Goal: Check status: Check status

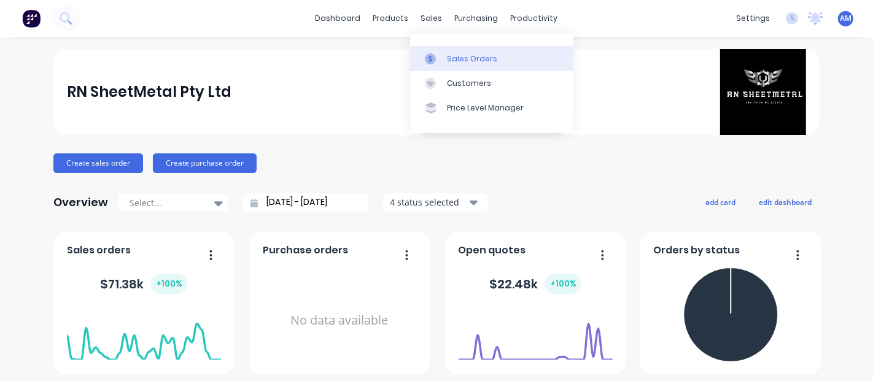
click at [449, 58] on div "Sales Orders" at bounding box center [472, 58] width 50 height 11
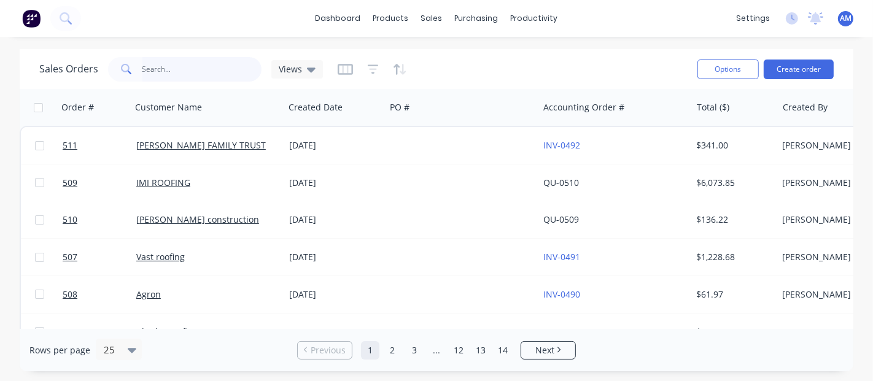
click at [157, 67] on input "text" at bounding box center [202, 69] width 120 height 25
type input "25mm"
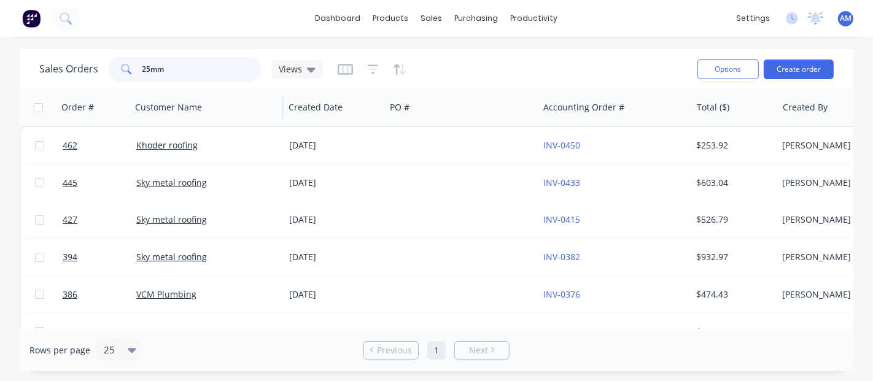
drag, startPoint x: 189, startPoint y: 63, endPoint x: 278, endPoint y: 99, distance: 95.8
click at [75, 71] on div "Sales Orders 25mm Views" at bounding box center [181, 69] width 284 height 25
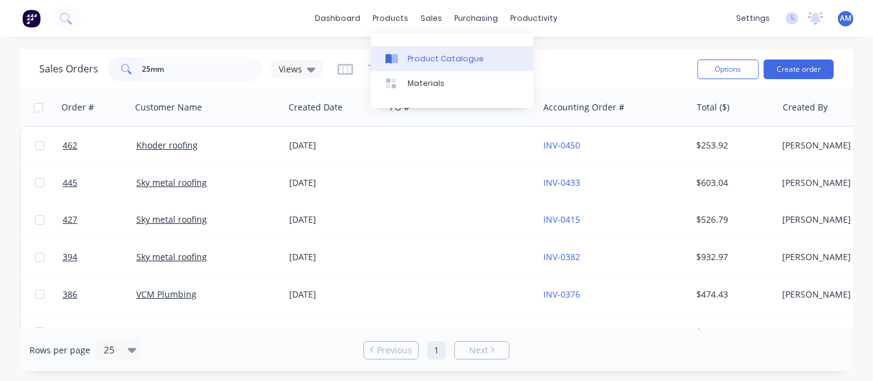
click at [423, 52] on link "Product Catalogue" at bounding box center [452, 58] width 163 height 25
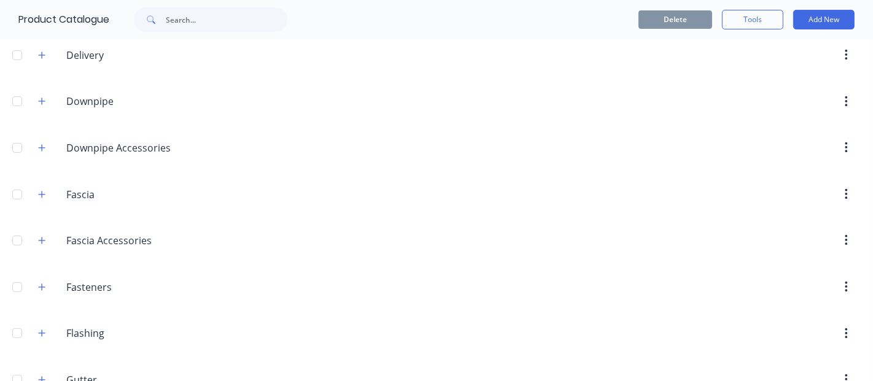
scroll to position [204, 0]
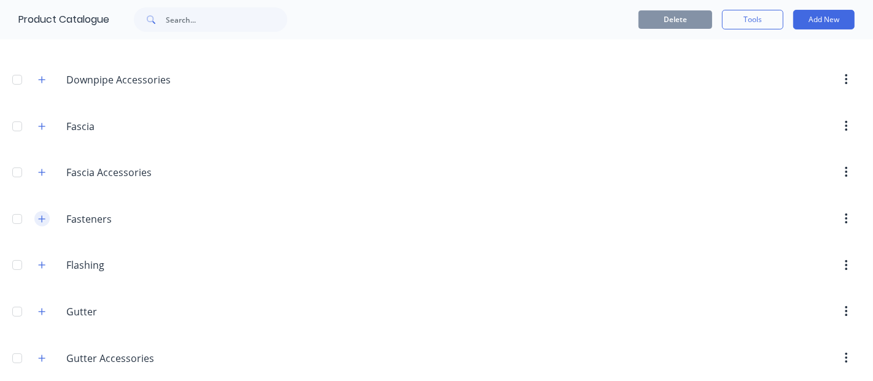
click at [39, 215] on icon "button" at bounding box center [41, 219] width 7 height 9
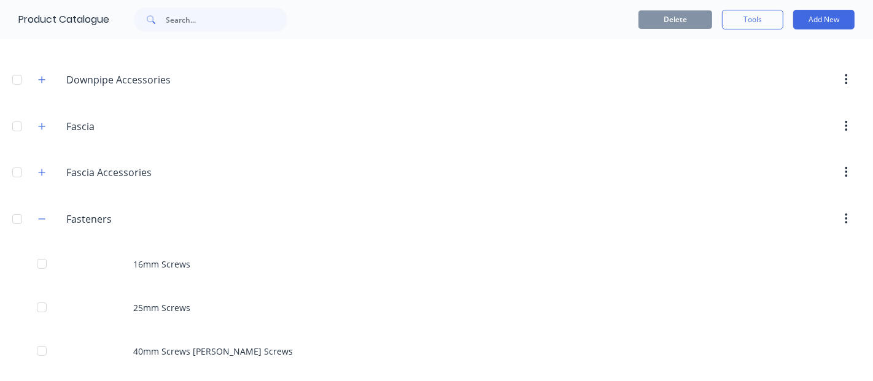
scroll to position [409, 0]
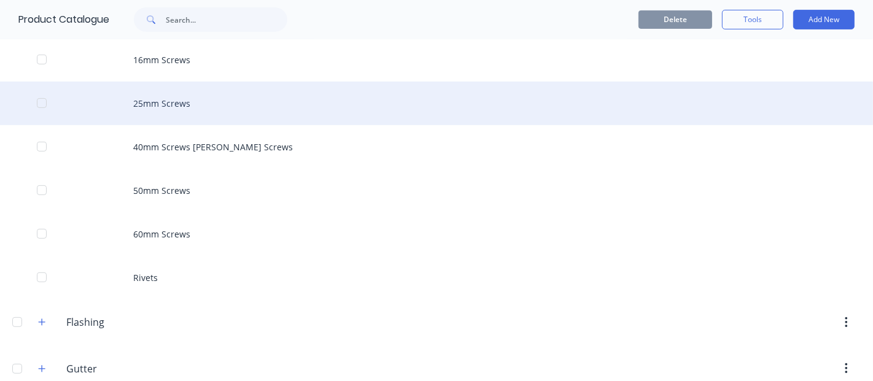
click at [174, 87] on div "25mm Screws" at bounding box center [436, 104] width 873 height 44
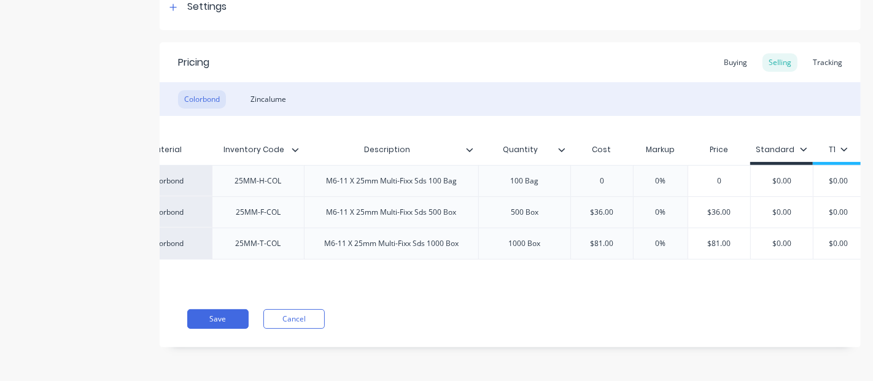
scroll to position [0, 160]
click at [411, 209] on div "M6-11 X 25mm Multi-Fixx Sds 500 Box" at bounding box center [392, 212] width 150 height 16
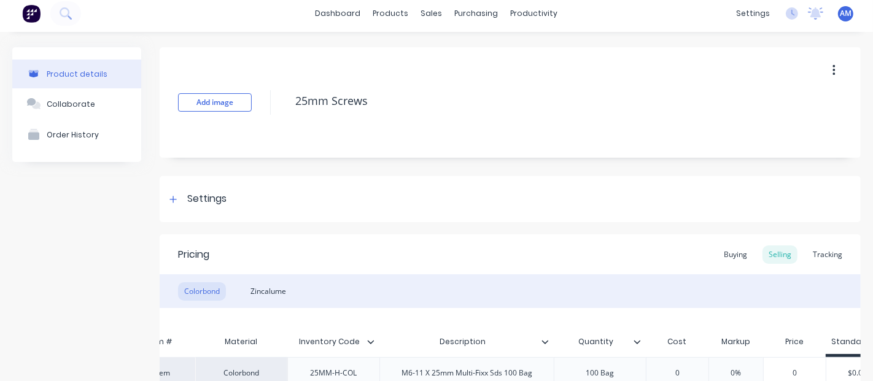
scroll to position [0, 0]
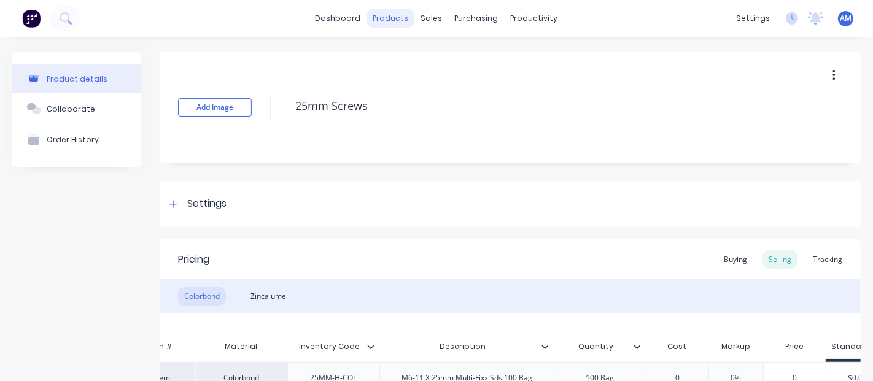
click at [392, 23] on div "products" at bounding box center [391, 18] width 48 height 18
type textarea "x"
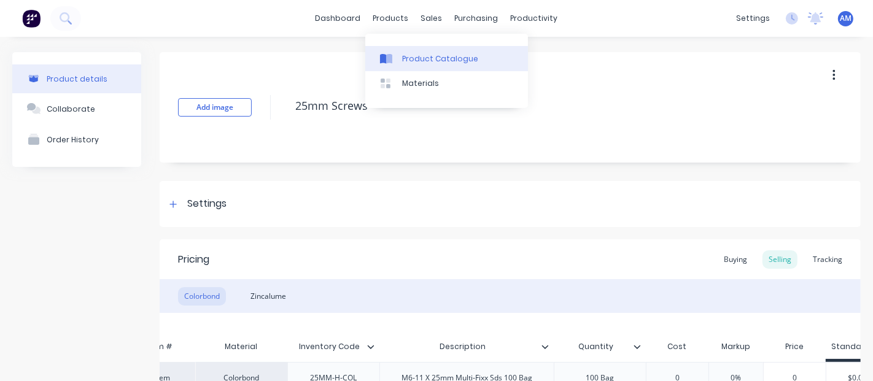
click at [402, 47] on link "Product Catalogue" at bounding box center [446, 58] width 163 height 25
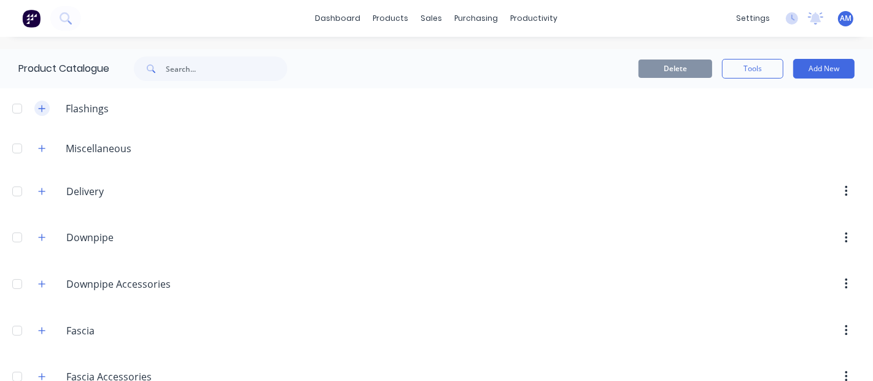
click at [47, 110] on button "button" at bounding box center [41, 108] width 15 height 15
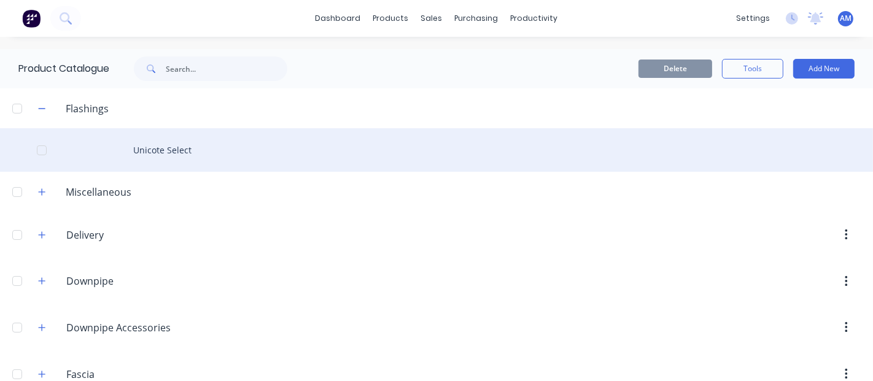
click at [163, 155] on div "Unicote Select" at bounding box center [436, 150] width 873 height 44
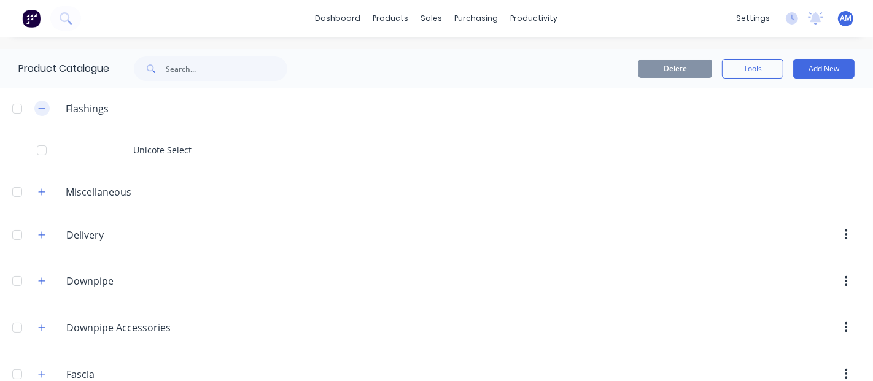
click at [37, 108] on button "button" at bounding box center [41, 108] width 15 height 15
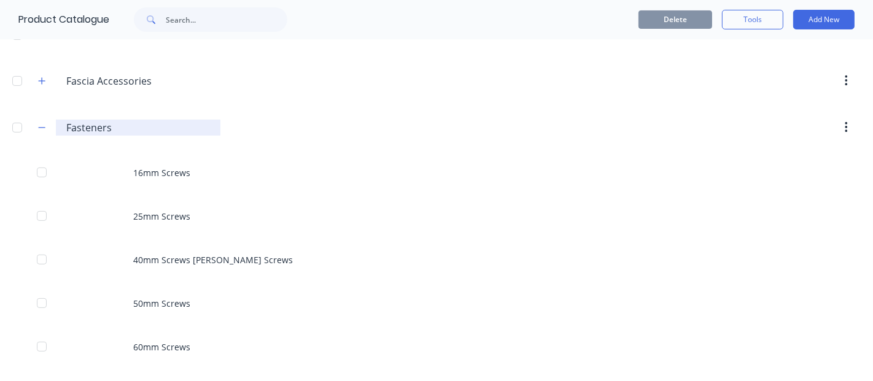
scroll to position [341, 0]
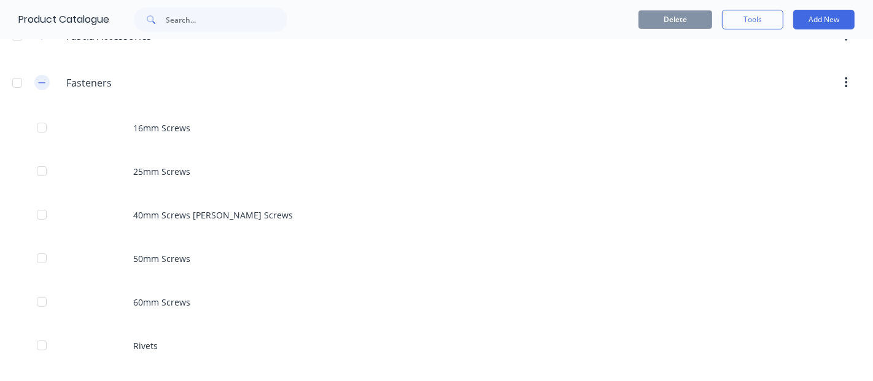
click at [38, 79] on icon "button" at bounding box center [41, 83] width 7 height 9
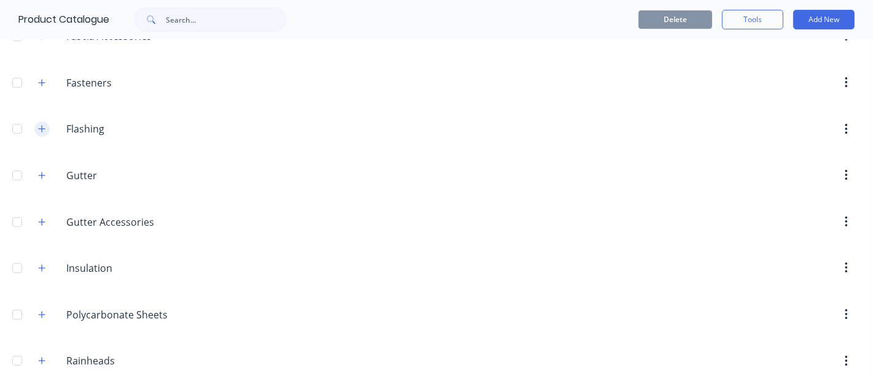
click at [45, 126] on icon "button" at bounding box center [42, 129] width 7 height 7
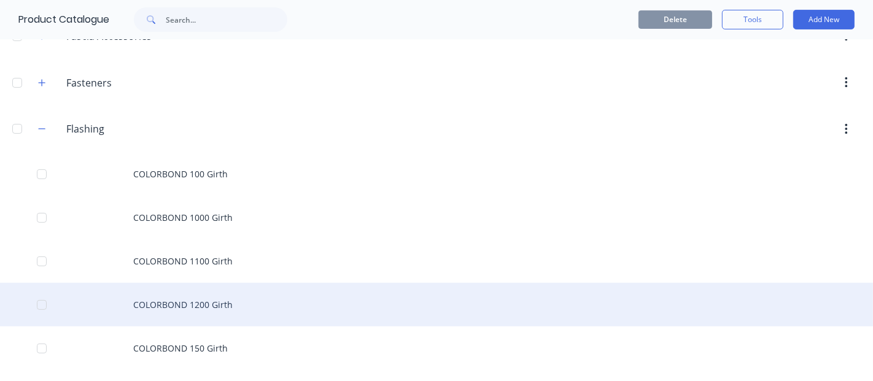
click at [226, 304] on div "COLORBOND 1200 Girth" at bounding box center [436, 305] width 873 height 44
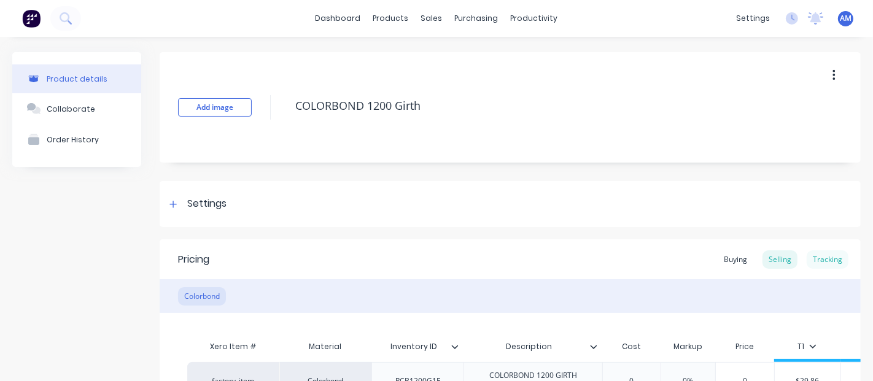
click at [819, 258] on div "Tracking" at bounding box center [827, 259] width 42 height 18
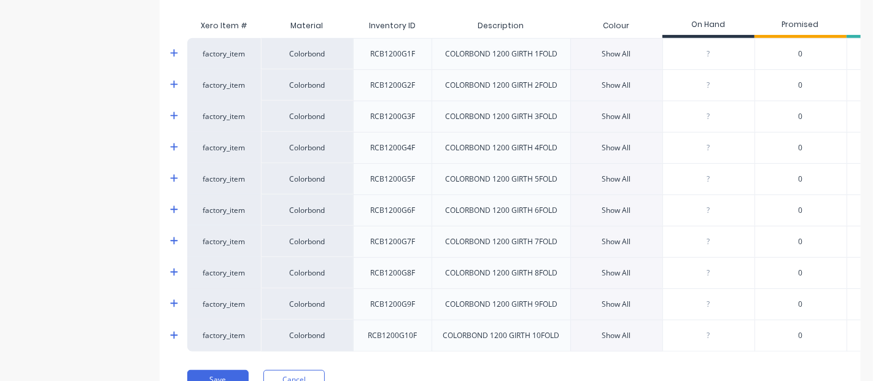
scroll to position [0, 133]
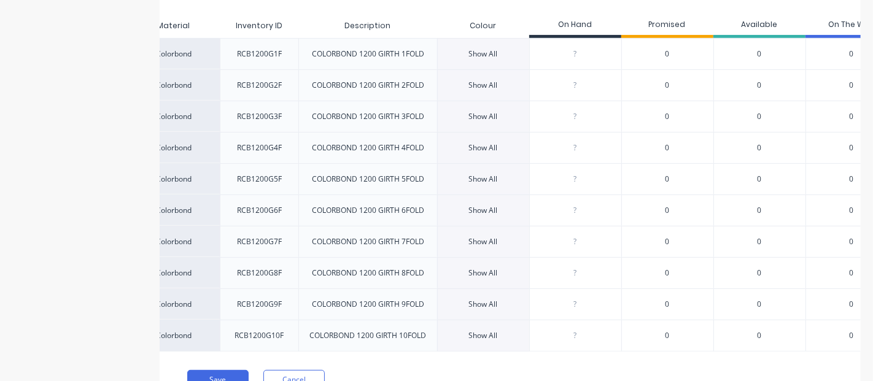
click at [470, 48] on div "Show All" at bounding box center [483, 53] width 29 height 11
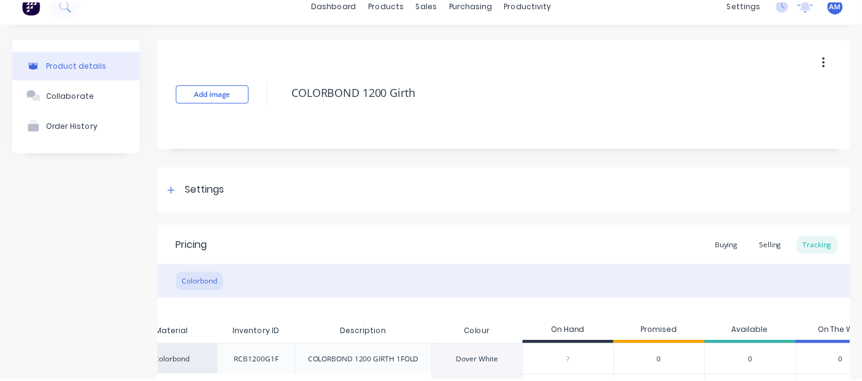
scroll to position [0, 0]
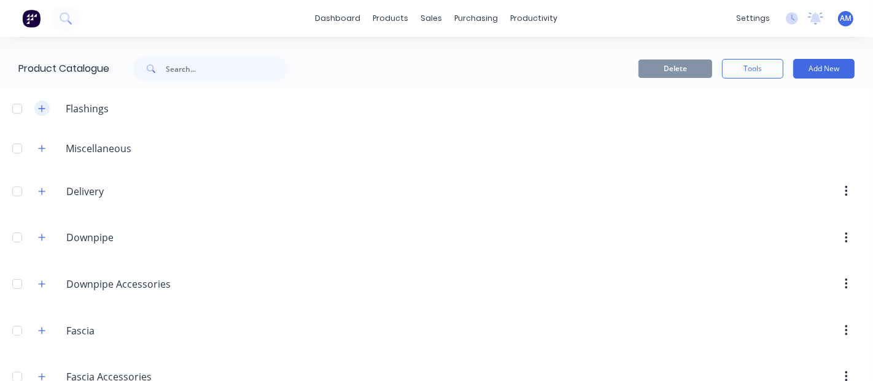
click at [45, 111] on button "button" at bounding box center [41, 108] width 15 height 15
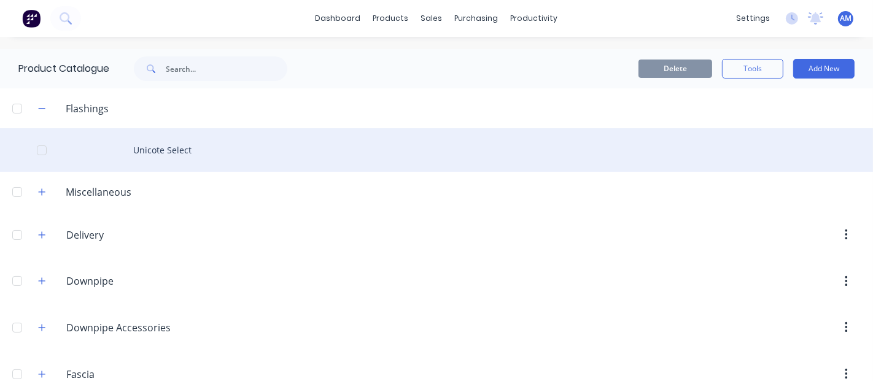
click at [172, 146] on div "Unicote Select" at bounding box center [436, 150] width 873 height 44
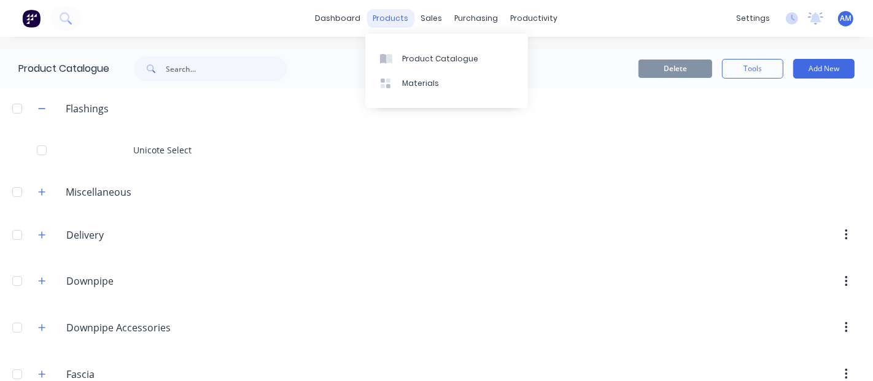
click at [385, 16] on div "products" at bounding box center [391, 18] width 48 height 18
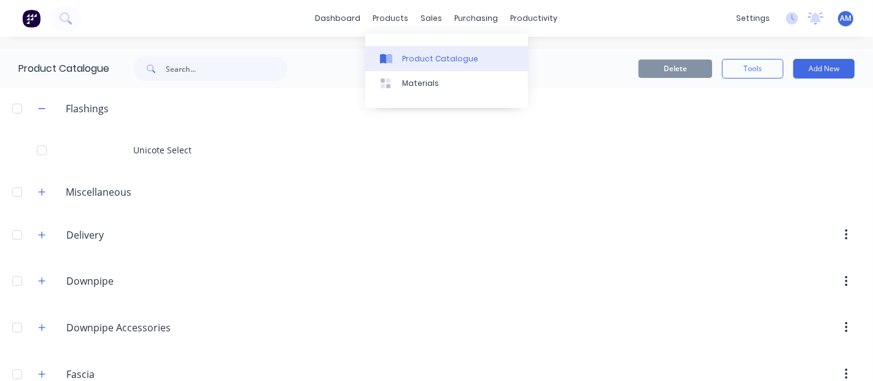
click at [430, 55] on div "Product Catalogue" at bounding box center [440, 58] width 76 height 11
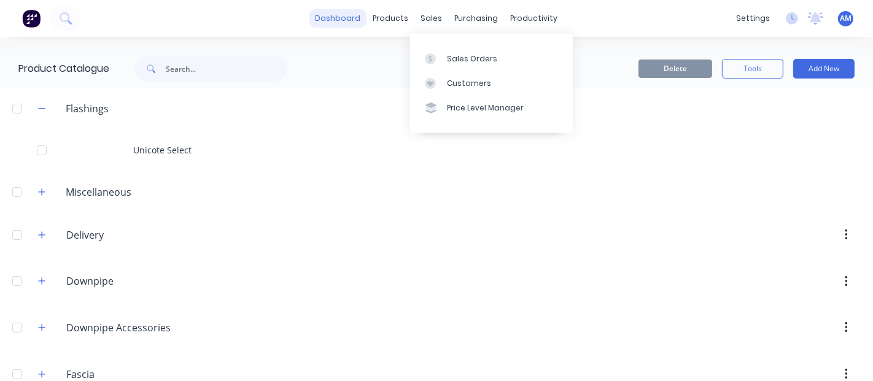
click at [351, 12] on link "dashboard" at bounding box center [338, 18] width 58 height 18
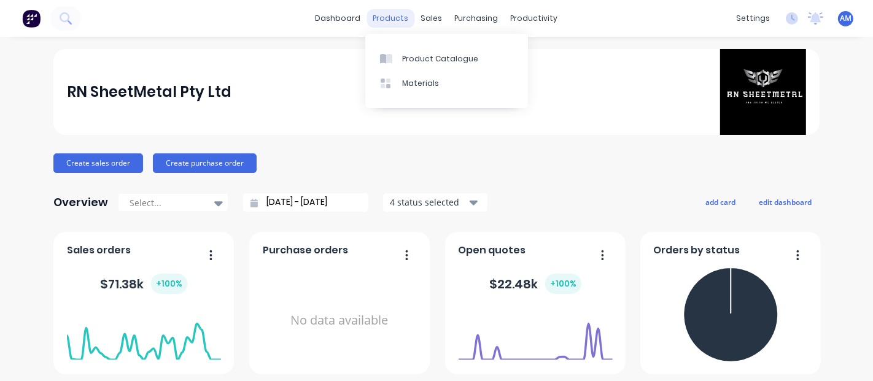
click at [396, 18] on div "products" at bounding box center [391, 18] width 48 height 18
click at [425, 13] on div "sales" at bounding box center [432, 18] width 34 height 18
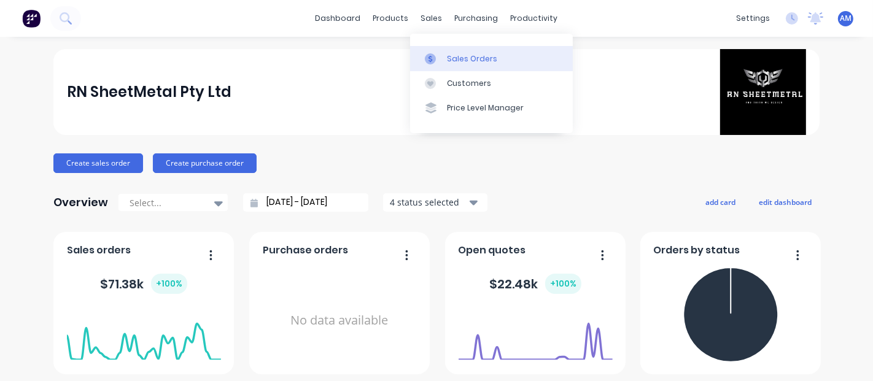
click at [438, 64] on link "Sales Orders" at bounding box center [491, 58] width 163 height 25
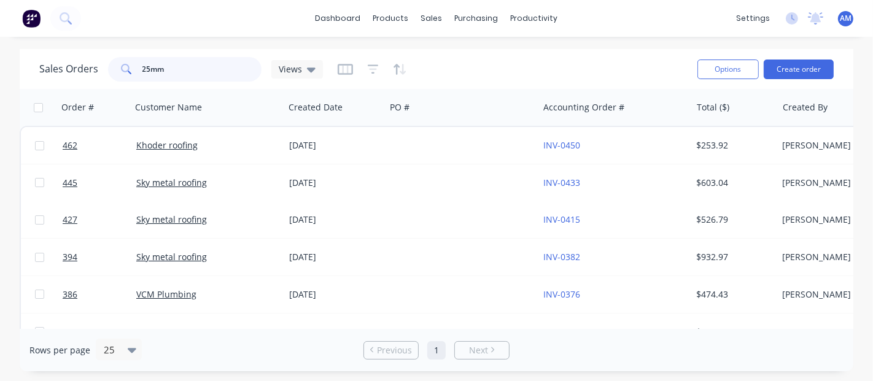
drag, startPoint x: 192, startPoint y: 74, endPoint x: 50, endPoint y: 71, distance: 141.8
click at [54, 69] on div "Sales Orders 25mm Views" at bounding box center [181, 69] width 284 height 25
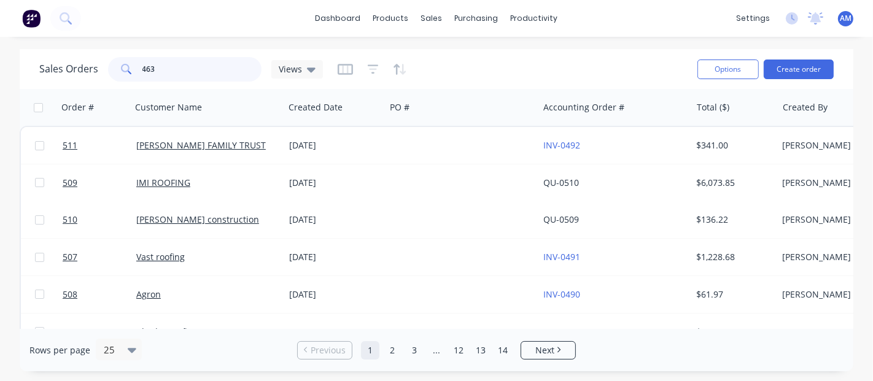
type input "463"
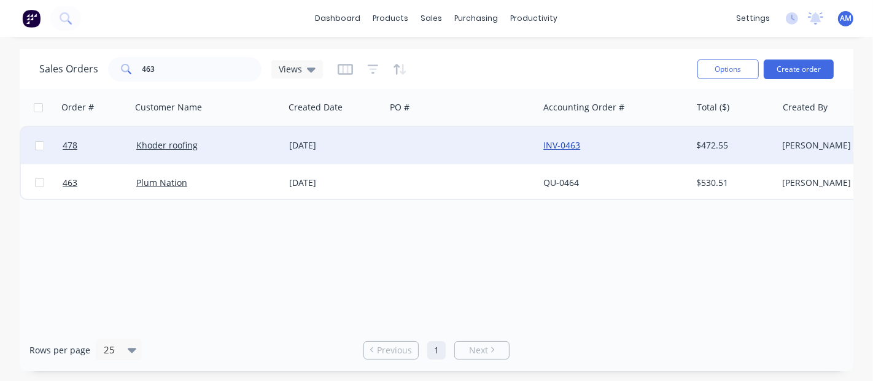
click at [568, 145] on link "INV-0463" at bounding box center [561, 145] width 37 height 12
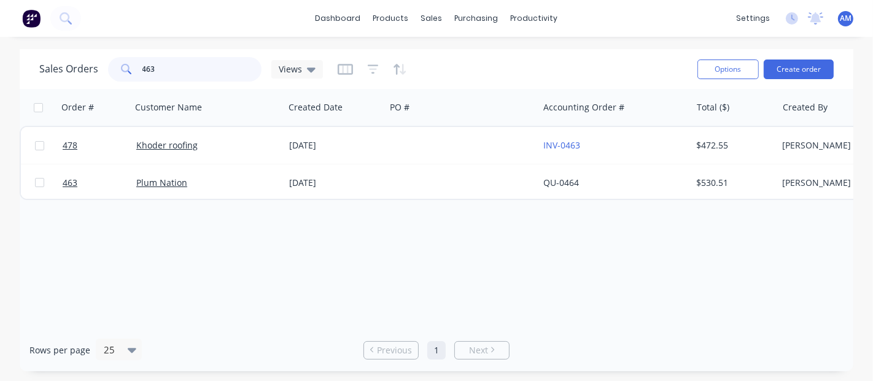
click at [170, 63] on input "463" at bounding box center [202, 69] width 120 height 25
type input "466"
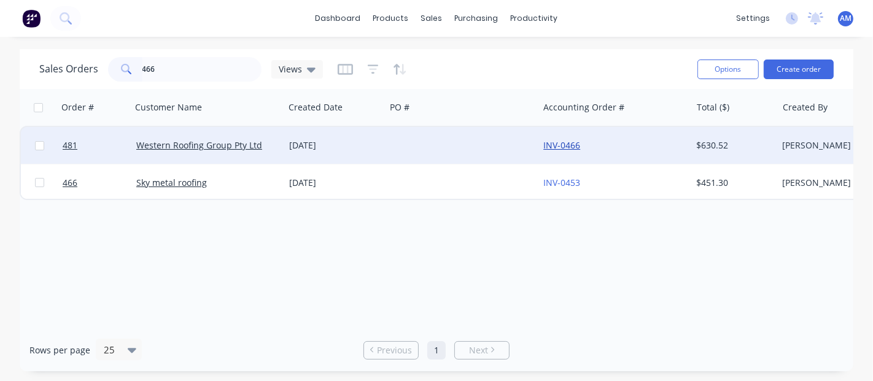
click at [565, 140] on link "INV-0466" at bounding box center [561, 145] width 37 height 12
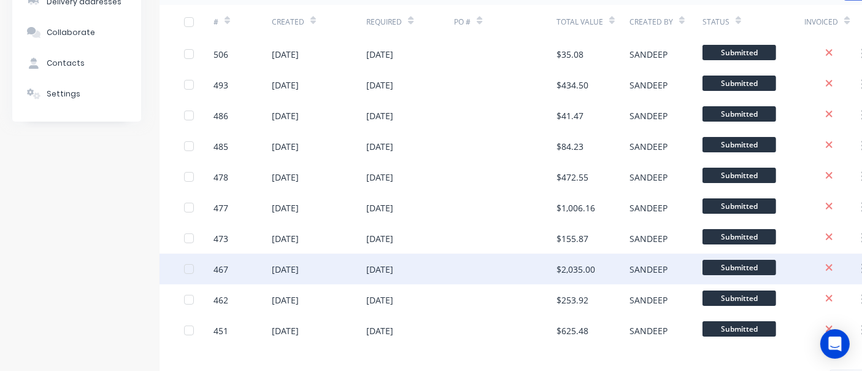
scroll to position [192, 0]
